Goal: Book appointment/travel/reservation

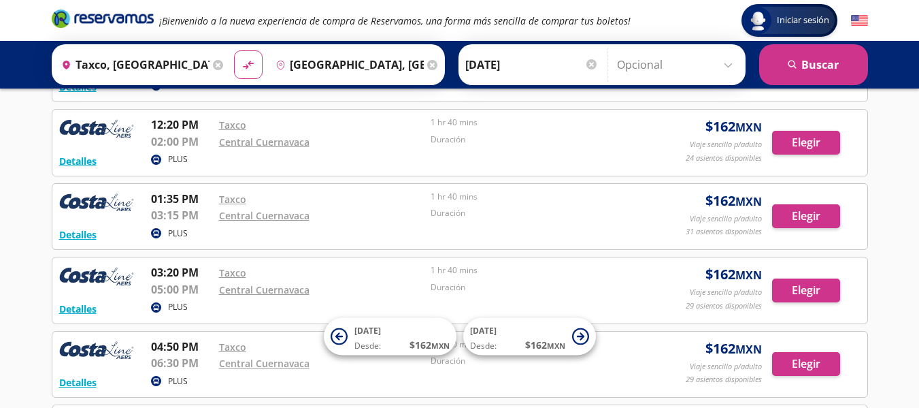
scroll to position [350, 0]
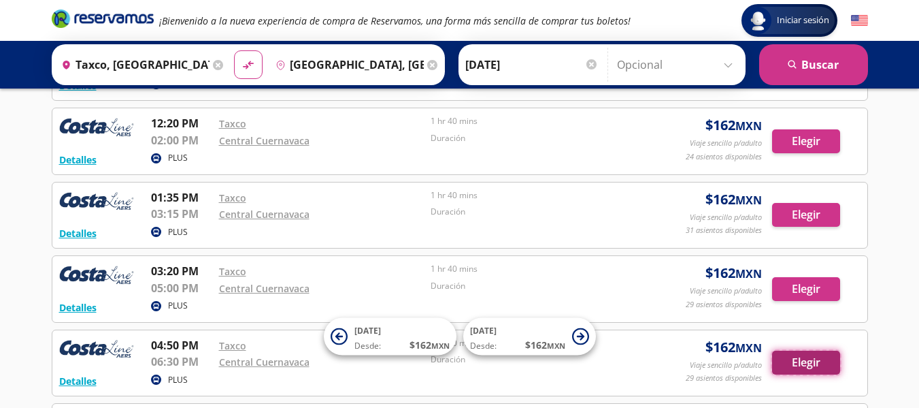
click at [796, 361] on button "Elegir" at bounding box center [806, 362] width 68 height 24
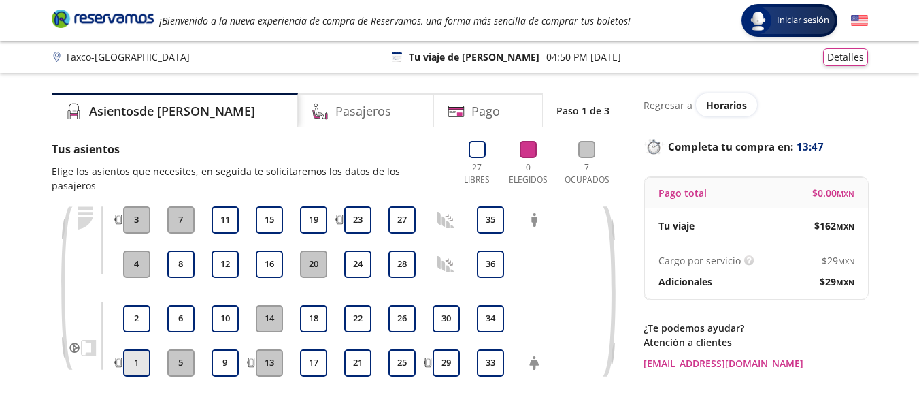
click at [141, 349] on button "1" at bounding box center [136, 362] width 27 height 27
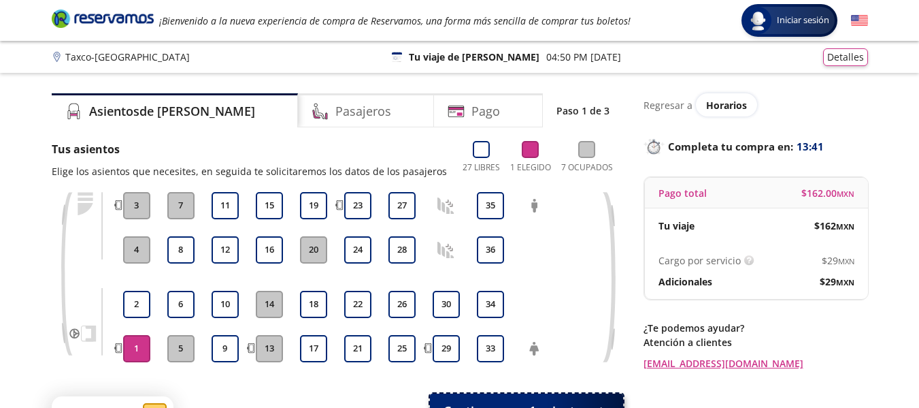
click at [472, 407] on span "Continuar con 1 asiento" at bounding box center [513, 410] width 139 height 18
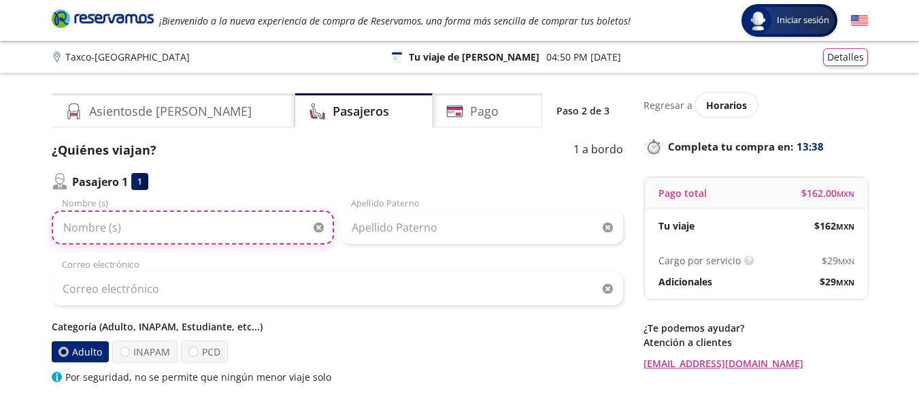
click at [161, 228] on input "Nombre (s)" at bounding box center [193, 227] width 282 height 34
type input "Leticia"
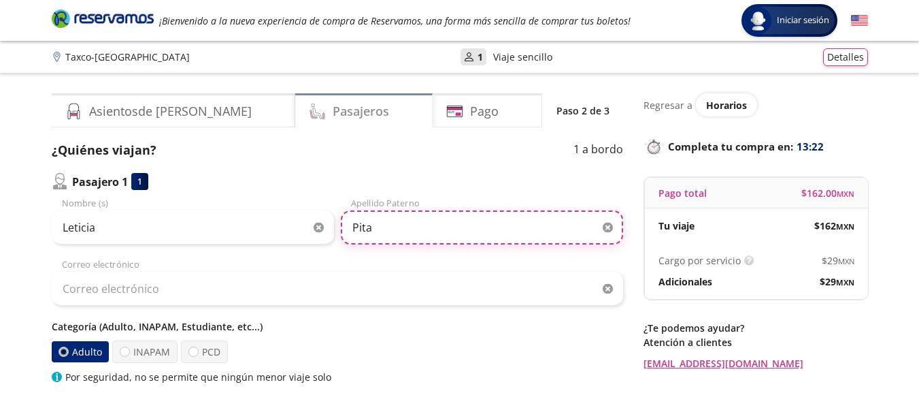
type input "Pita"
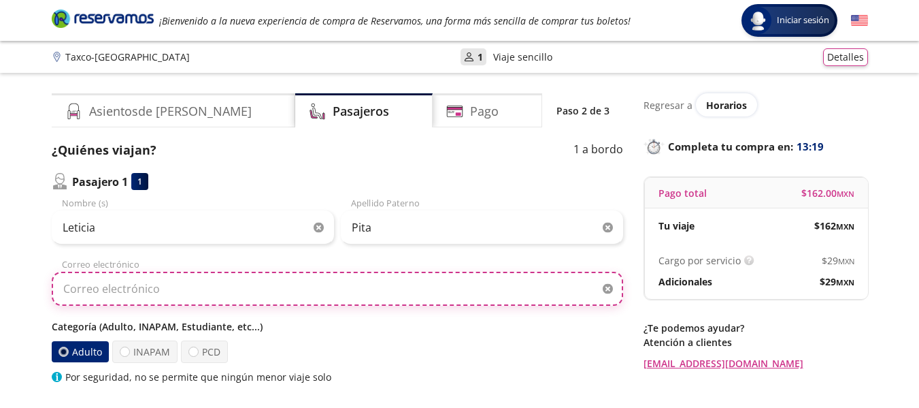
click at [299, 289] on input "Correo electrónico" at bounding box center [338, 289] width 572 height 34
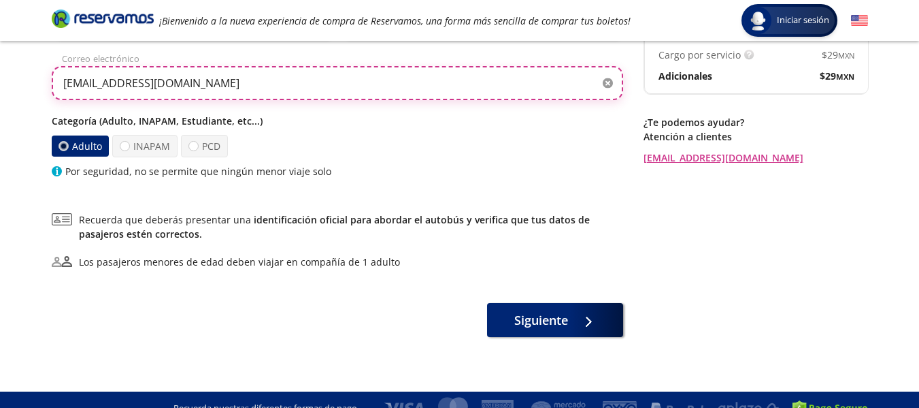
scroll to position [223, 0]
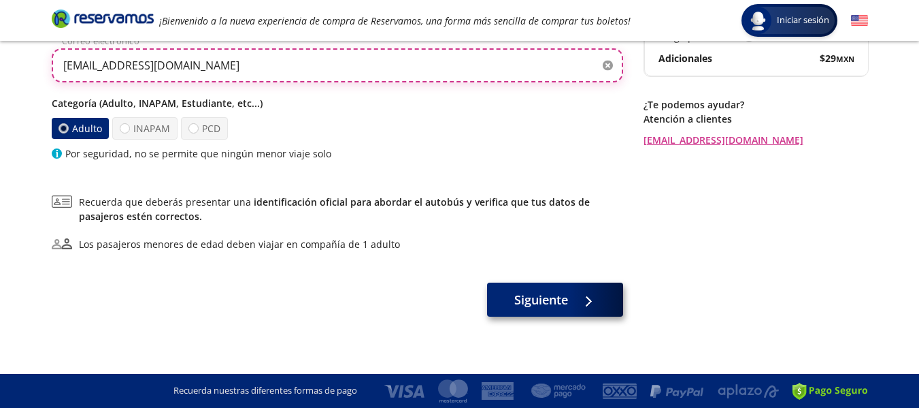
type input "[EMAIL_ADDRESS][DOMAIN_NAME]"
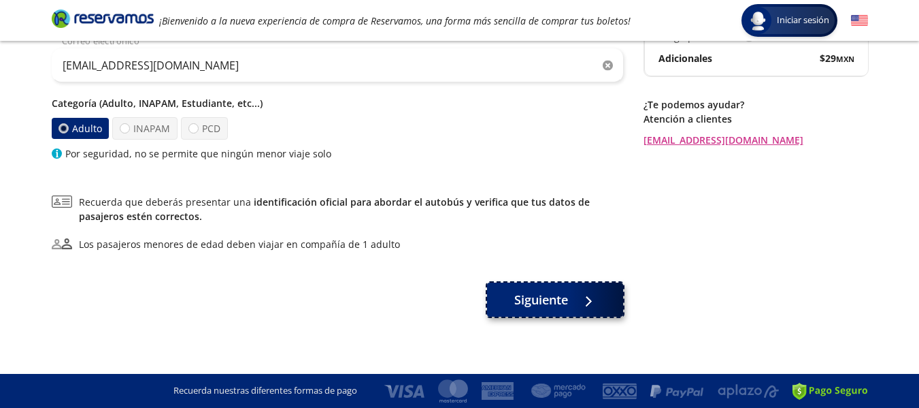
click at [533, 296] on span "Siguiente" at bounding box center [541, 300] width 54 height 18
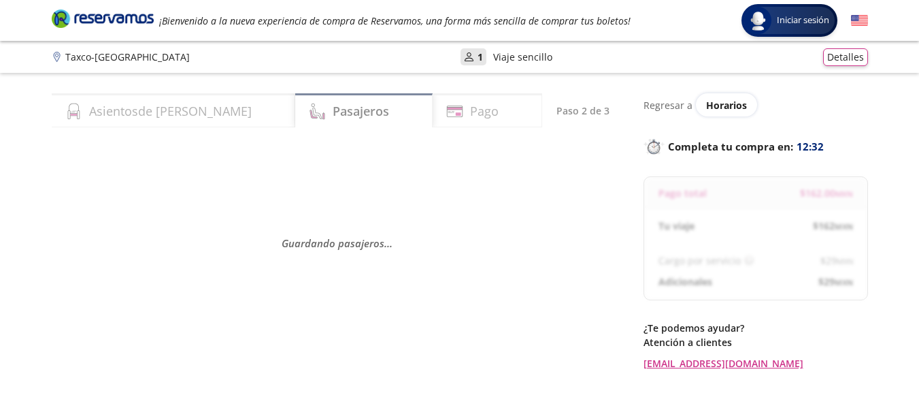
click at [565, 192] on div "Guardando pasajeros . . ." at bounding box center [338, 243] width 572 height 204
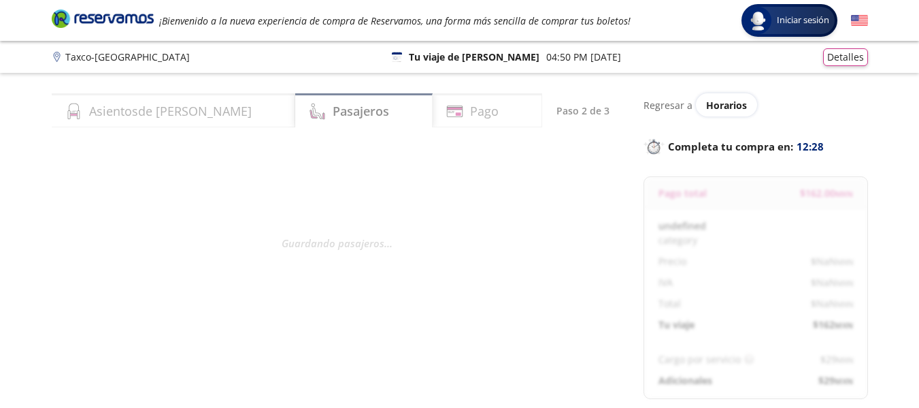
select select "MX"
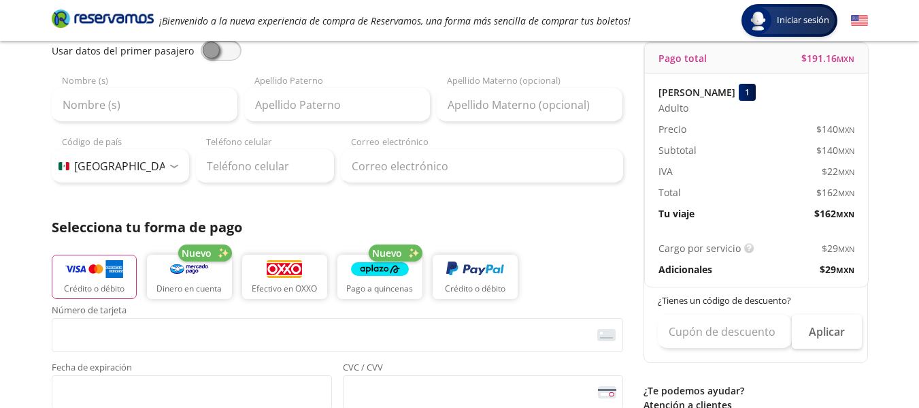
scroll to position [137, 0]
